Goal: Transaction & Acquisition: Purchase product/service

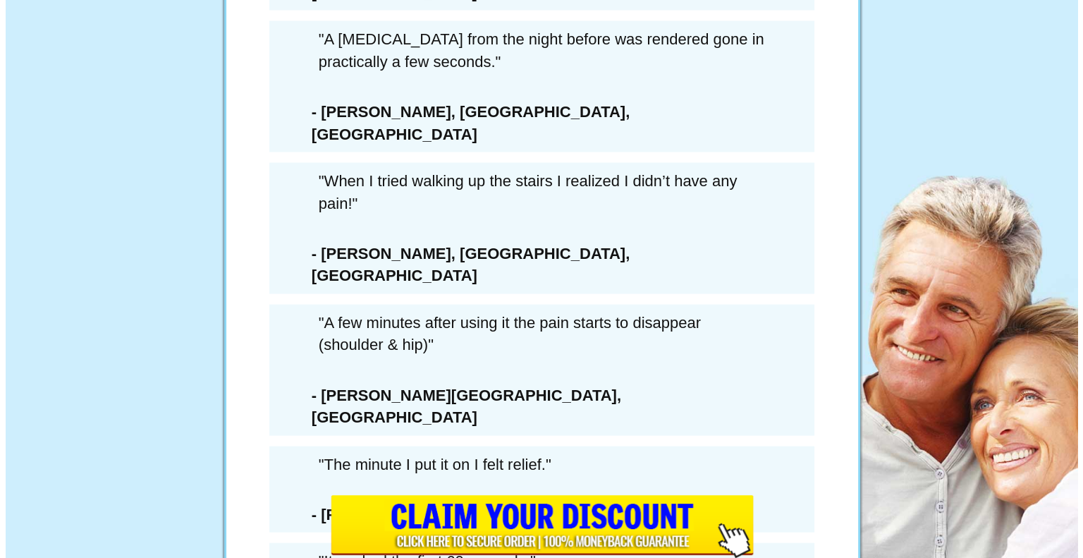
scroll to position [8167, 0]
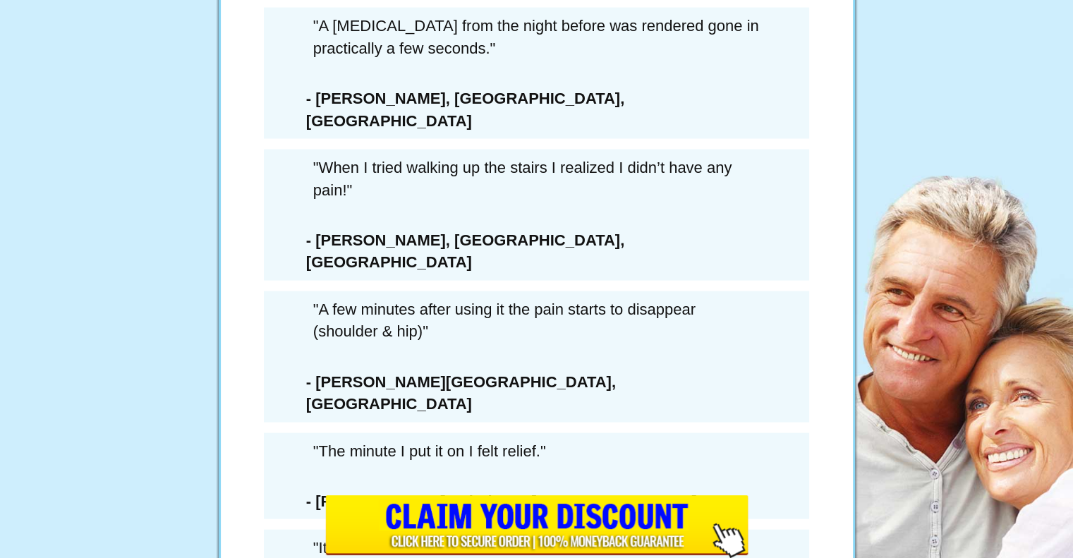
drag, startPoint x: 0, startPoint y: 0, endPoint x: 537, endPoint y: 183, distance: 567.0
drag, startPoint x: 387, startPoint y: 301, endPoint x: 370, endPoint y: 314, distance: 21.2
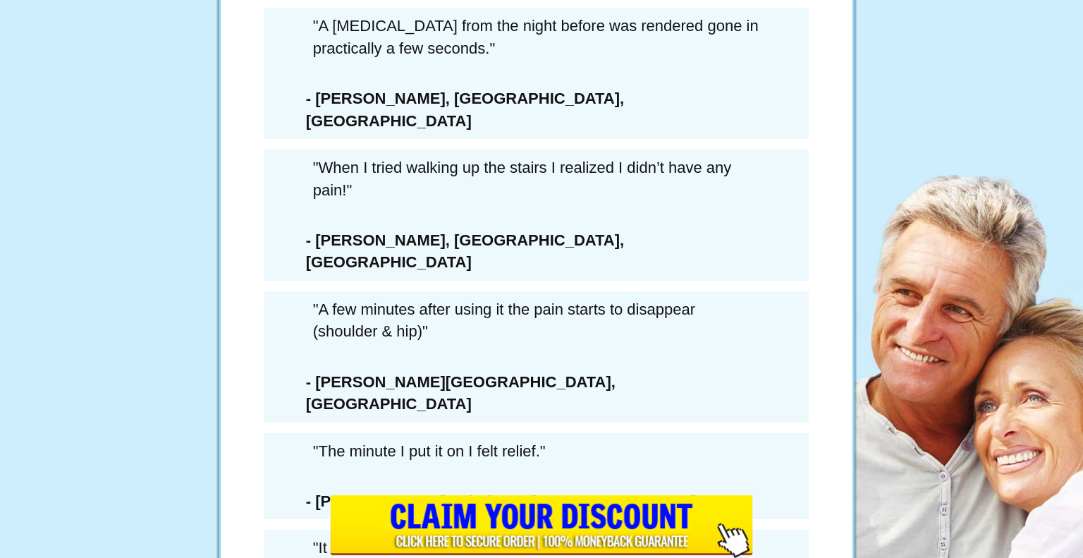
click at [326, 322] on div "6 Extra Bottles Of ArcticBlast For Just $162.00 PLUS Free Shipping (a savings o…" at bounding box center [536, 284] width 423 height 805
click at [365, 324] on div "LAST CHANCE SAVE $432" at bounding box center [396, 275] width 120 height 120
click at [365, 323] on div "LAST CHANCE SAVE $432" at bounding box center [396, 275] width 120 height 120
click at [365, 324] on div "LAST CHANCE SAVE $432" at bounding box center [396, 275] width 120 height 120
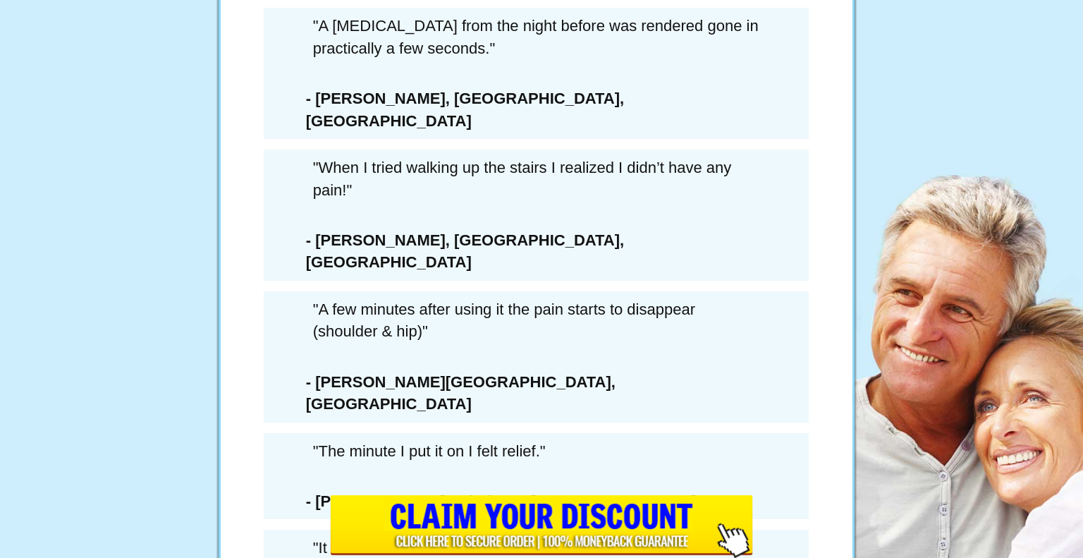
click at [444, 335] on div "× WAIT! YOU MUST CONFIRM THAT YOU’RE PASSING ON THIS DEAL FOREVER... 6 Extra Bo…" at bounding box center [541, 279] width 1083 height 558
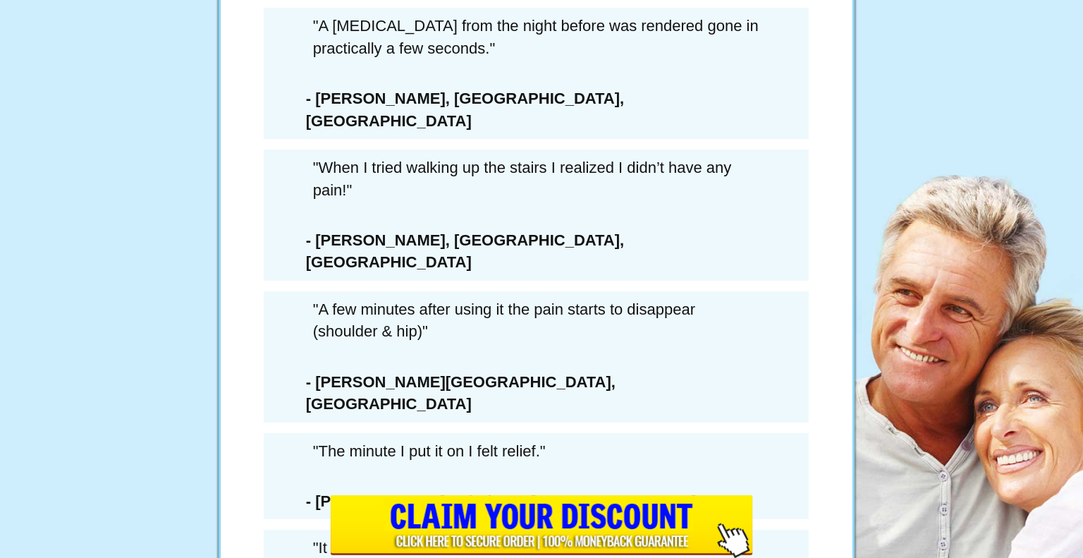
scroll to position [0, 0]
click at [509, 319] on div "LAST CHANCE SAVE $432 SAVE 73%" at bounding box center [537, 161] width 402 height 431
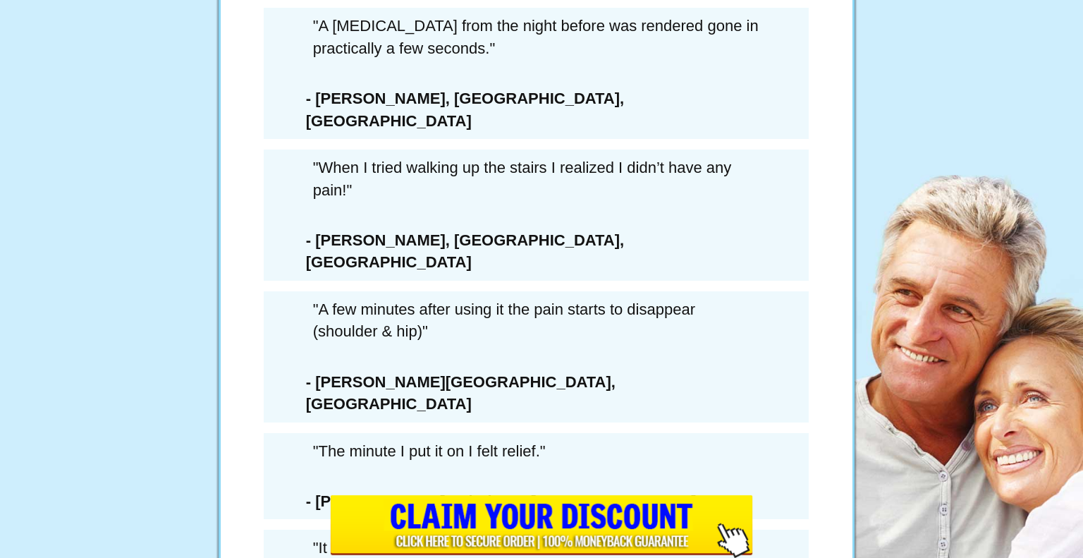
click at [510, 334] on div "LAST CHANCE SAVE $432 SAVE 73%" at bounding box center [537, 161] width 402 height 431
click at [275, 267] on div "× WAIT! YOU MUST CONFIRM THAT YOU’RE PASSING ON THIS DEAL FOREVER... 6 Extra Bo…" at bounding box center [541, 279] width 1083 height 558
